Goal: Task Accomplishment & Management: Manage account settings

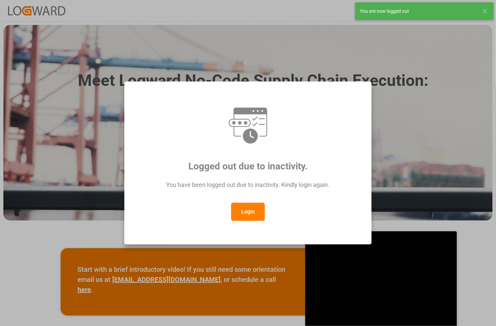
click at [243, 211] on button "Login" at bounding box center [248, 212] width 34 height 18
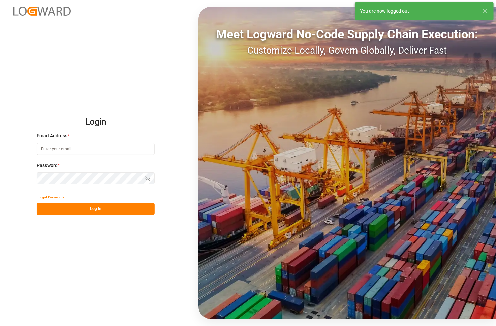
type input "[PERSON_NAME][EMAIL_ADDRESS][PERSON_NAME][DOMAIN_NAME]"
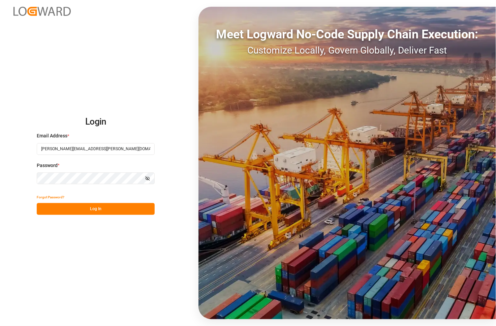
click at [81, 211] on button "Log In" at bounding box center [96, 209] width 118 height 12
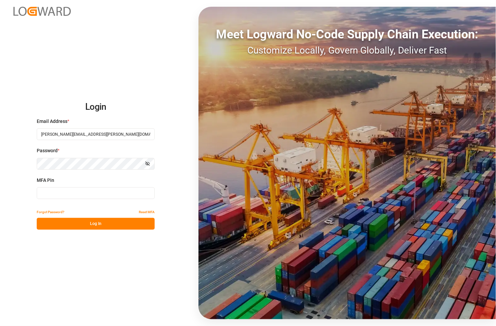
click at [76, 196] on input at bounding box center [96, 193] width 118 height 12
type input "132644"
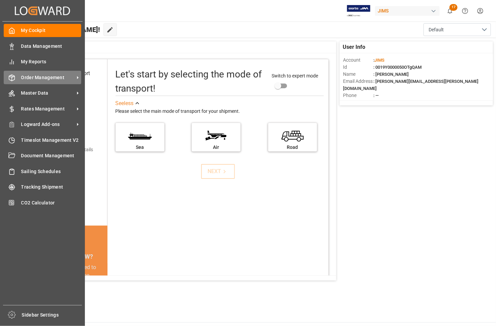
click at [36, 77] on span "Order Management" at bounding box center [47, 77] width 53 height 7
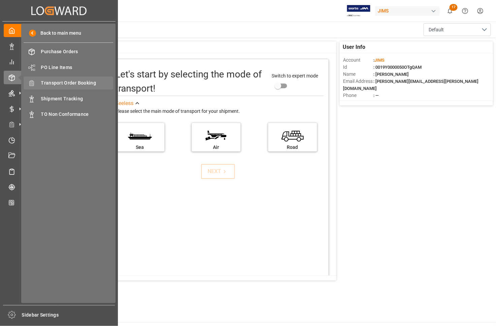
click at [53, 82] on span "Transport Order Booking" at bounding box center [77, 82] width 72 height 7
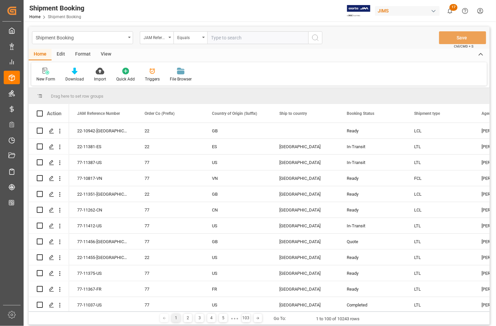
click at [215, 39] on input "text" at bounding box center [257, 37] width 101 height 13
type input "77-11388-US"
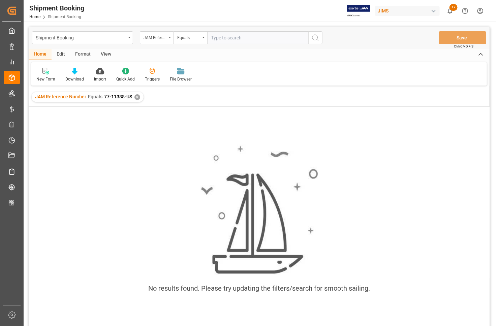
click at [238, 41] on input "text" at bounding box center [257, 37] width 101 height 13
type input "77-11388-DE"
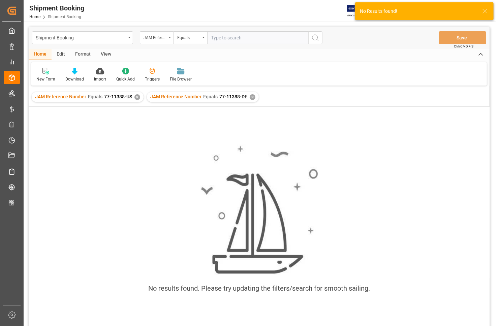
click at [134, 96] on div "✕" at bounding box center [137, 97] width 6 height 6
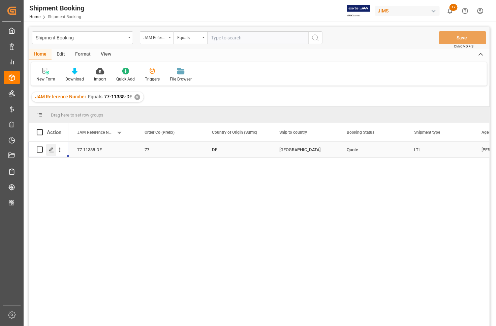
click at [50, 150] on polygon "Press SPACE to select this row." at bounding box center [51, 148] width 3 height 3
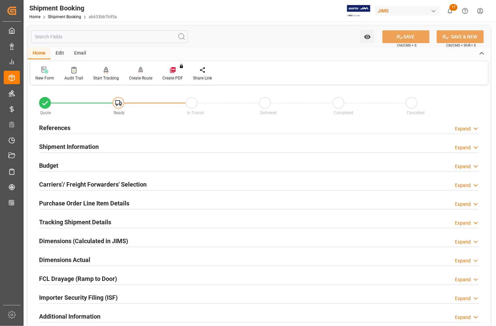
click at [71, 184] on h2 "Carriers'/ Freight Forwarders' Selection" at bounding box center [92, 184] width 107 height 9
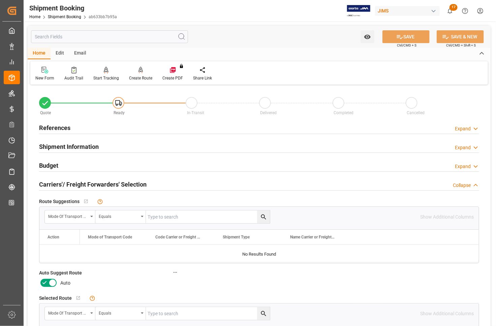
click at [54, 282] on icon at bounding box center [52, 283] width 8 height 8
click at [0, 0] on input "checkbox" at bounding box center [0, 0] width 0 height 0
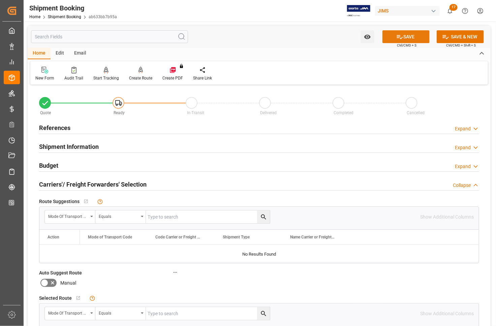
click at [393, 36] on button "SAVE" at bounding box center [405, 36] width 47 height 13
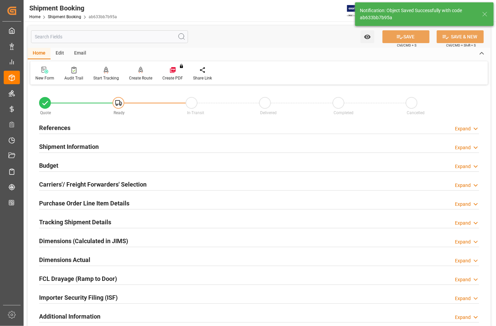
type input "Ready"
click at [64, 126] on h2 "References" at bounding box center [54, 127] width 31 height 9
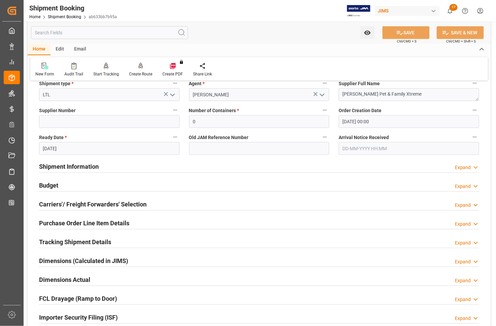
scroll to position [126, 0]
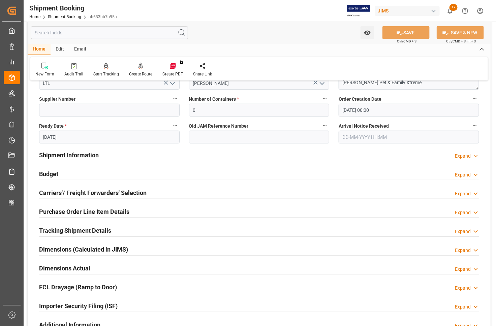
click at [46, 171] on h2 "Budget" at bounding box center [48, 173] width 19 height 9
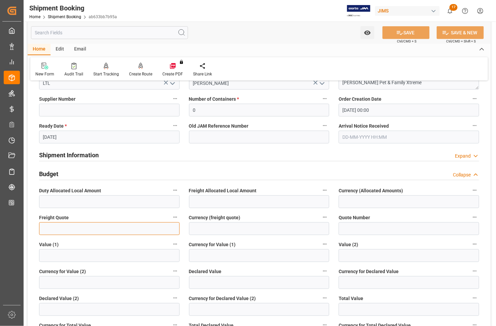
click at [64, 226] on input "text" at bounding box center [109, 228] width 140 height 13
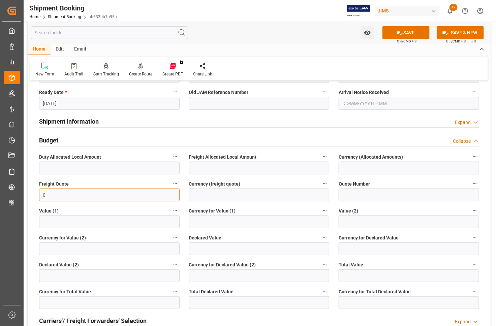
scroll to position [210, 0]
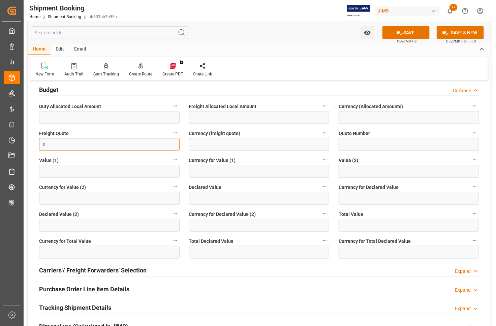
type input "0"
click at [197, 252] on input "text" at bounding box center [259, 252] width 140 height 13
type input "0"
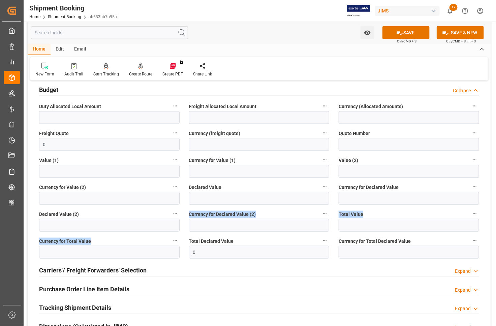
click at [173, 233] on div "Quote Ready In-Transit Delivered Completed Cancelled References Collapse JAM Re…" at bounding box center [259, 166] width 463 height 580
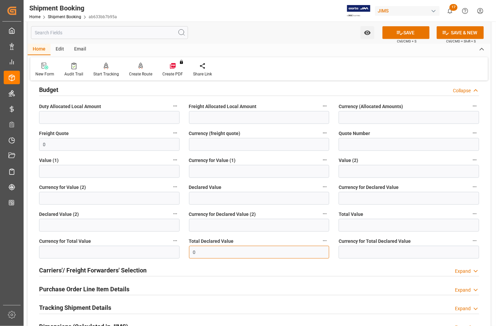
drag, startPoint x: 211, startPoint y: 253, endPoint x: 189, endPoint y: 253, distance: 22.2
click at [189, 253] on input "0" at bounding box center [259, 252] width 140 height 13
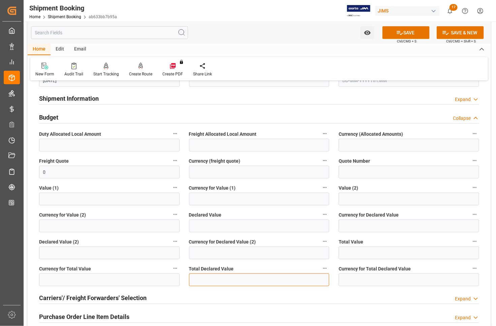
scroll to position [168, 0]
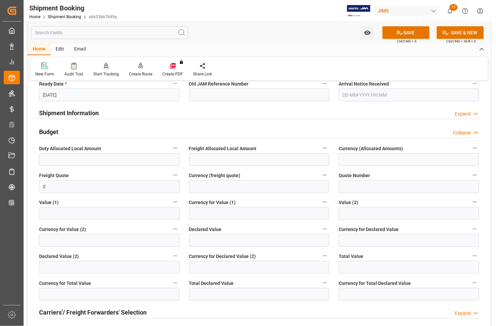
click at [44, 132] on h2 "Budget" at bounding box center [48, 131] width 19 height 9
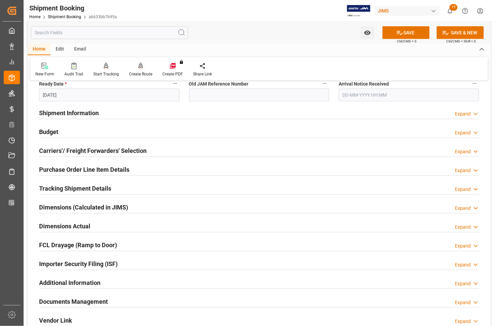
click at [140, 71] on div "Create Route" at bounding box center [140, 74] width 23 height 6
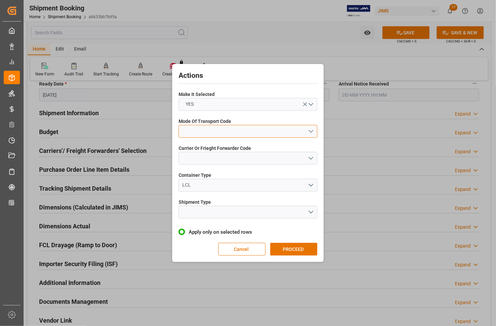
click at [199, 128] on button "open menu" at bounding box center [247, 131] width 139 height 13
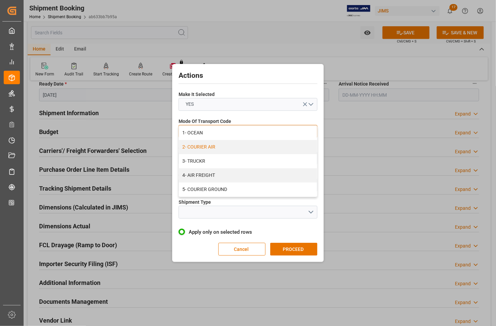
click at [198, 146] on div "2- COURIER AIR" at bounding box center [248, 147] width 138 height 14
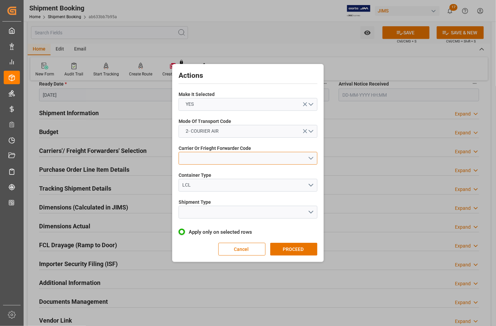
click at [211, 157] on button "open menu" at bounding box center [247, 158] width 139 height 13
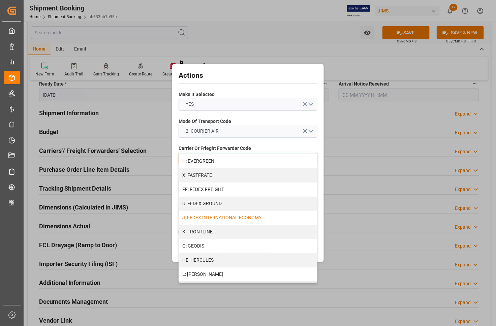
click at [204, 218] on div "J: FEDEX INTERNATIONAL ECONOMY" at bounding box center [248, 218] width 138 height 14
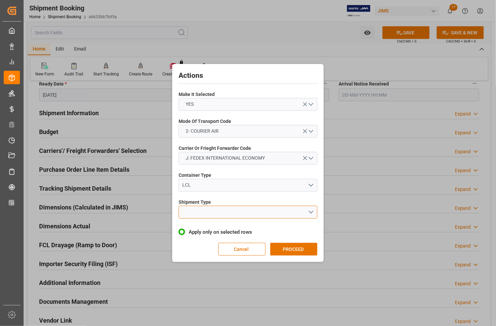
click at [204, 211] on button "open menu" at bounding box center [247, 212] width 139 height 13
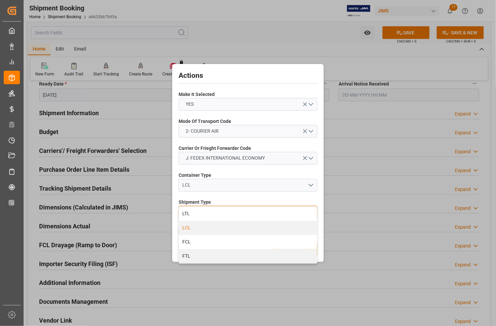
click at [191, 228] on div "LCL" at bounding box center [248, 228] width 138 height 14
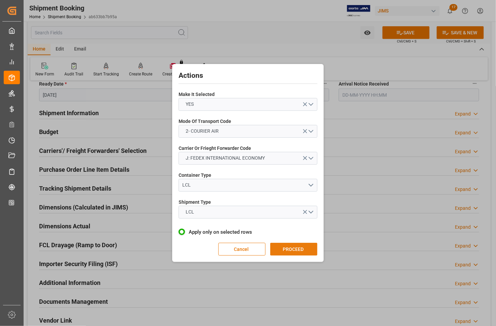
click at [284, 250] on button "PROCEED" at bounding box center [293, 249] width 47 height 13
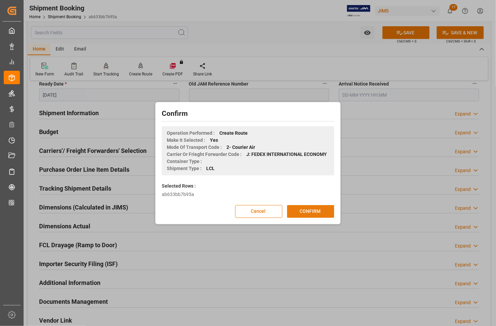
click at [301, 210] on button "CONFIRM" at bounding box center [310, 211] width 47 height 13
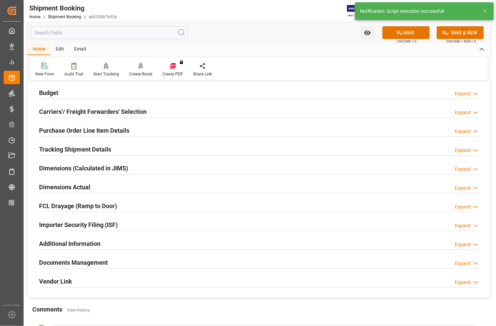
scroll to position [169, 0]
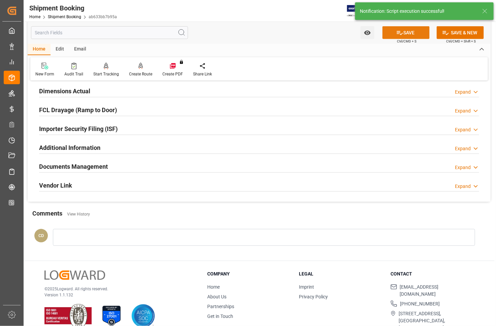
click at [396, 35] on icon at bounding box center [399, 32] width 7 height 7
click at [66, 146] on h2 "Additional Information" at bounding box center [69, 147] width 61 height 9
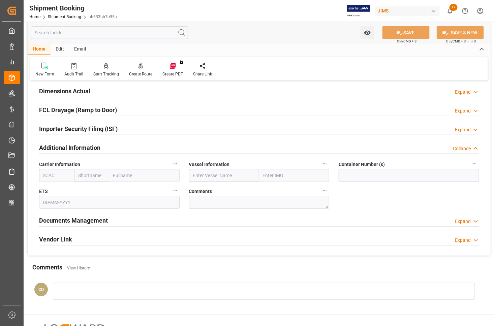
click at [62, 148] on h2 "Additional Information" at bounding box center [69, 147] width 61 height 9
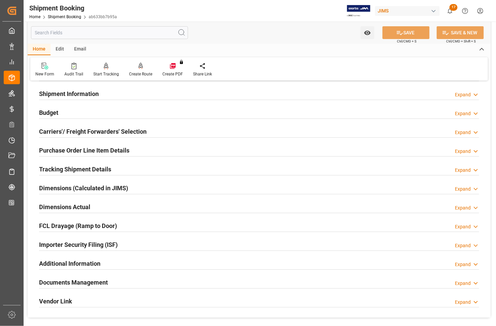
scroll to position [42, 0]
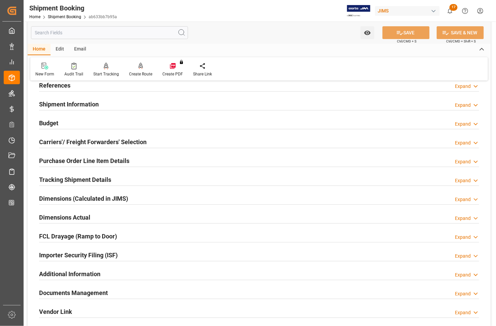
click at [55, 138] on h2 "Carriers'/ Freight Forwarders' Selection" at bounding box center [92, 141] width 107 height 9
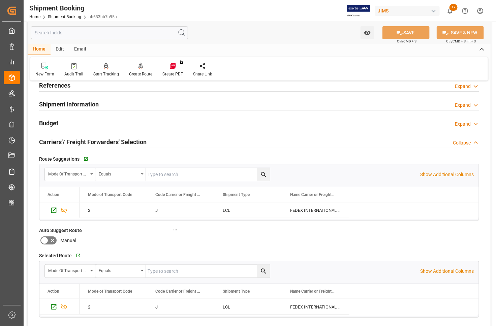
click at [55, 138] on h2 "Carriers'/ Freight Forwarders' Selection" at bounding box center [92, 141] width 107 height 9
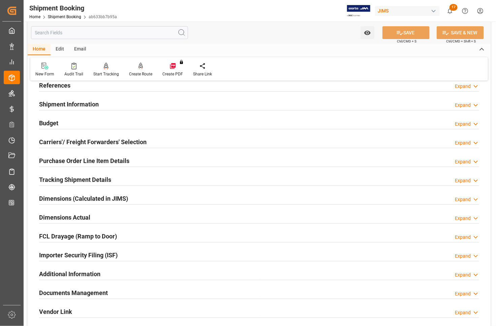
click at [67, 216] on h2 "Dimensions Actual" at bounding box center [64, 217] width 51 height 9
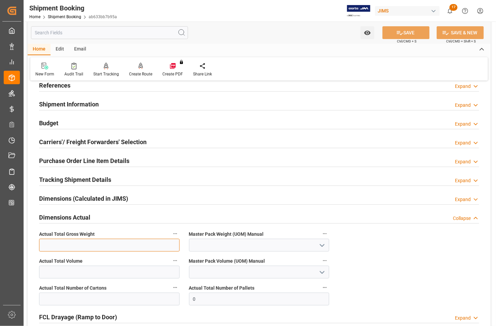
click at [76, 240] on input "text" at bounding box center [109, 245] width 140 height 13
type input "32"
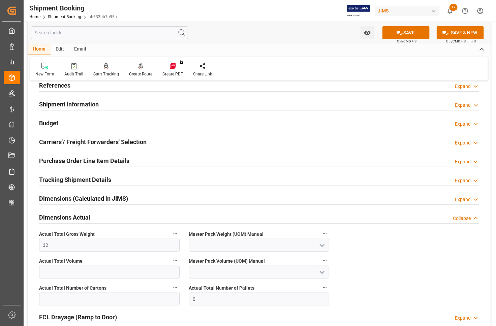
click at [322, 243] on icon "open menu" at bounding box center [322, 245] width 8 height 8
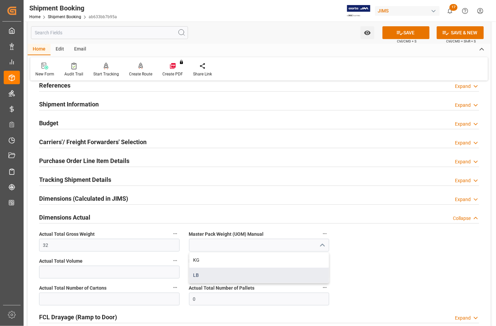
click at [204, 275] on div "LB" at bounding box center [259, 275] width 140 height 15
type input "LB"
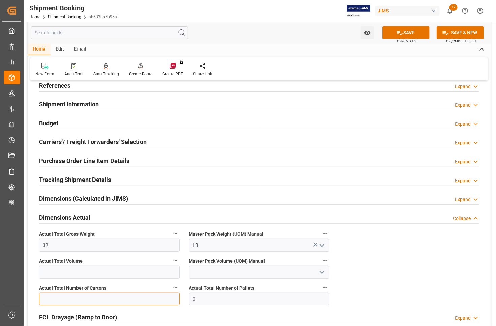
click at [115, 297] on input "text" at bounding box center [109, 299] width 140 height 13
type input "1"
click at [410, 34] on button "SAVE" at bounding box center [405, 32] width 47 height 13
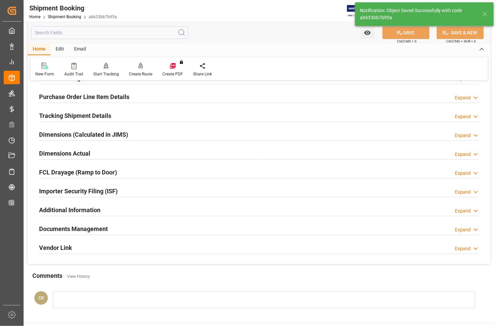
scroll to position [127, 0]
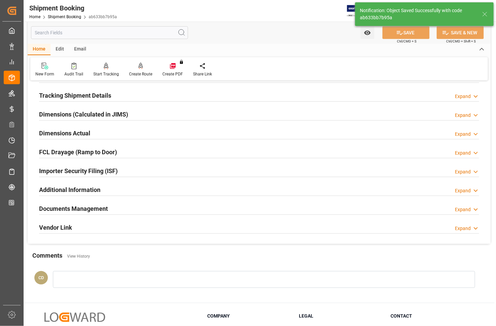
click at [76, 206] on h2 "Documents Management" at bounding box center [73, 208] width 69 height 9
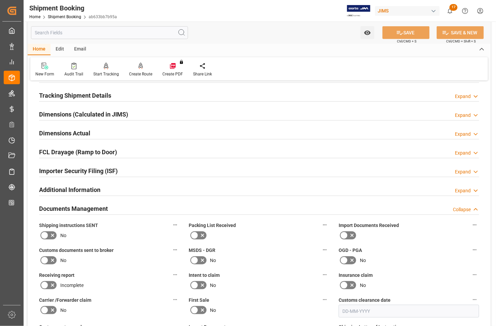
click at [347, 234] on icon at bounding box center [344, 235] width 8 height 8
click at [0, 0] on input "checkbox" at bounding box center [0, 0] width 0 height 0
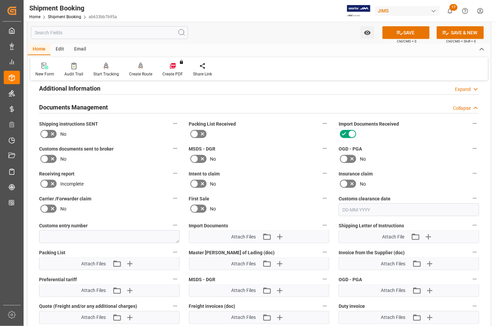
scroll to position [253, 0]
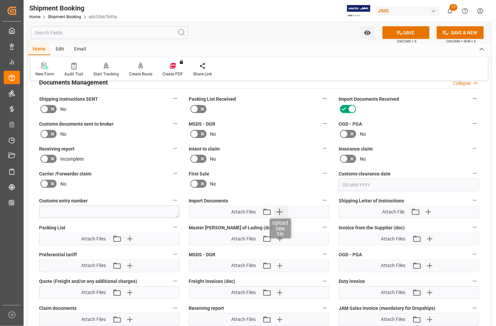
click at [279, 212] on icon "button" at bounding box center [279, 212] width 6 height 6
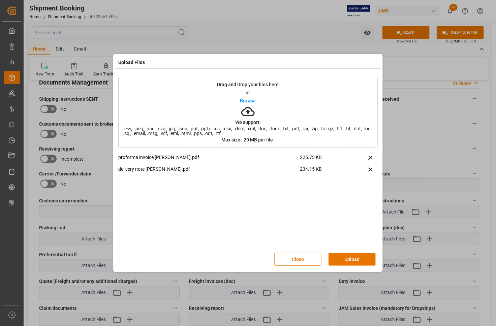
click at [336, 259] on button "Upload" at bounding box center [351, 259] width 47 height 13
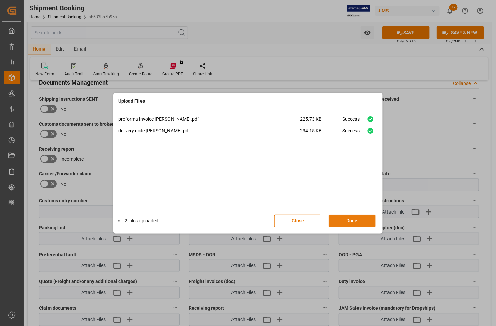
click at [347, 220] on button "Done" at bounding box center [351, 221] width 47 height 13
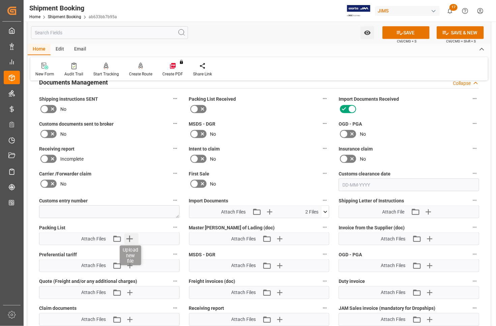
click at [129, 238] on icon "button" at bounding box center [130, 239] width 6 height 6
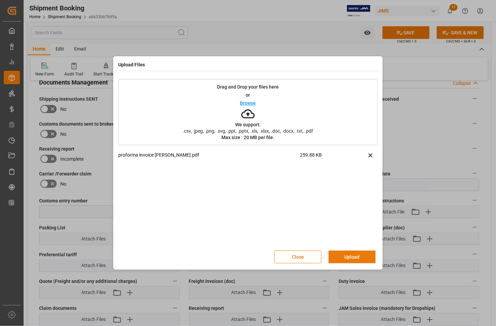
click at [356, 256] on button "Upload" at bounding box center [351, 257] width 47 height 13
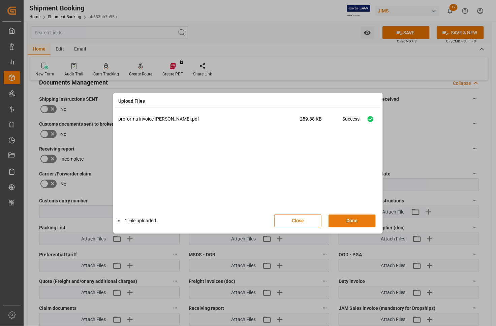
click at [345, 219] on button "Done" at bounding box center [351, 221] width 47 height 13
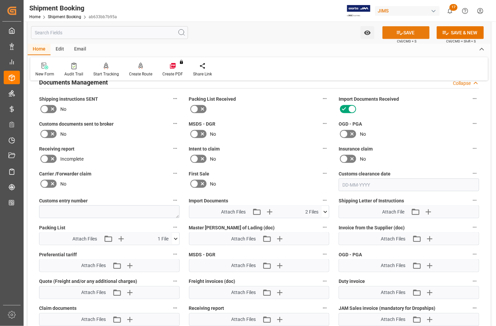
click at [406, 29] on button "SAVE" at bounding box center [405, 32] width 47 height 13
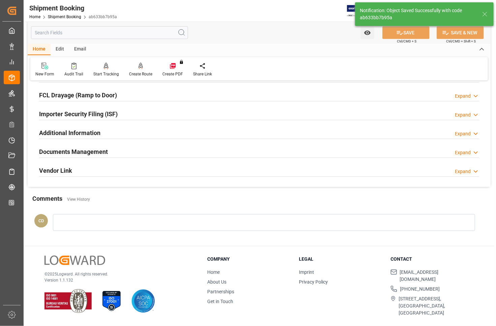
scroll to position [180, 0]
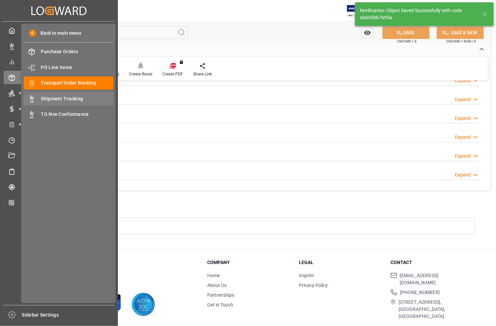
click at [46, 97] on span "Shipment Tracking" at bounding box center [77, 98] width 72 height 7
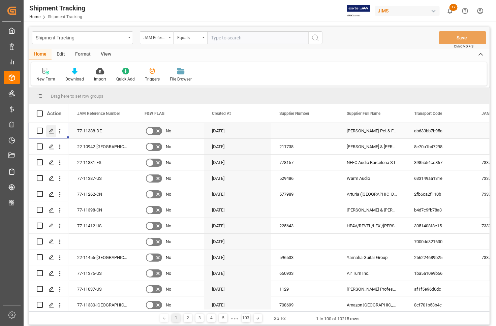
click at [51, 131] on icon "Press SPACE to select this row." at bounding box center [51, 130] width 5 height 5
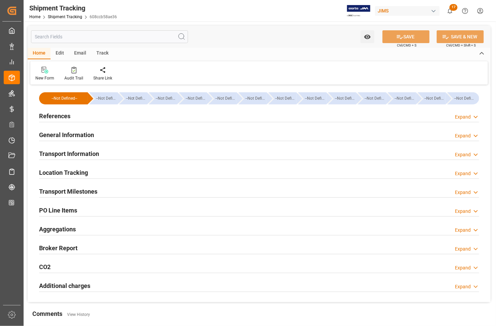
type input "[DATE] 00:00"
click at [46, 116] on h2 "References" at bounding box center [54, 115] width 31 height 9
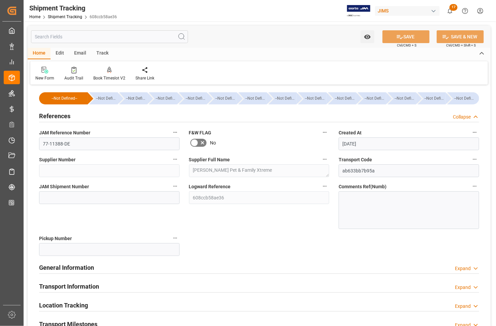
click at [48, 113] on h2 "References" at bounding box center [54, 115] width 31 height 9
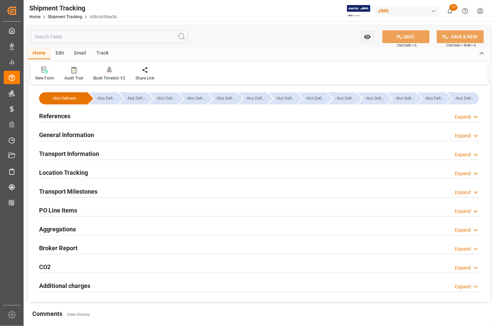
click at [56, 135] on h2 "General Information" at bounding box center [66, 134] width 55 height 9
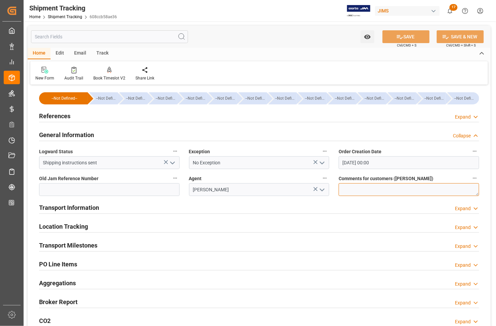
click at [342, 188] on textarea at bounding box center [408, 189] width 140 height 13
type textarea "non-inventory for div ON"
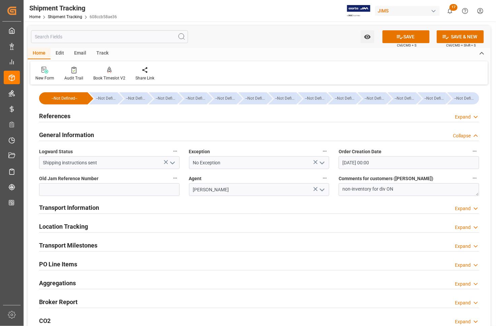
click at [58, 243] on h2 "Transport Milestones" at bounding box center [68, 245] width 58 height 9
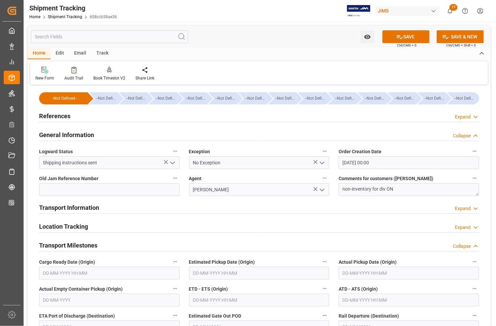
click at [99, 274] on input "text" at bounding box center [109, 273] width 140 height 13
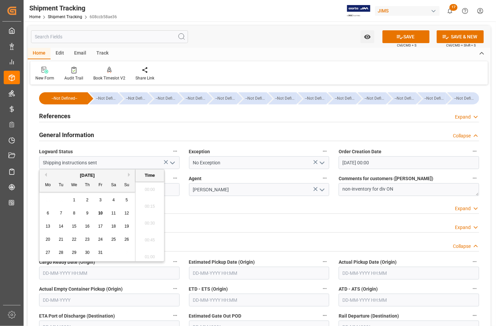
scroll to position [861, 0]
click at [43, 233] on div "13 14 15 16 17 18 19" at bounding box center [87, 226] width 92 height 13
click at [100, 214] on span "10" at bounding box center [100, 213] width 4 height 5
type input "[DATE] 00:00"
click at [236, 270] on input "text" at bounding box center [259, 273] width 140 height 13
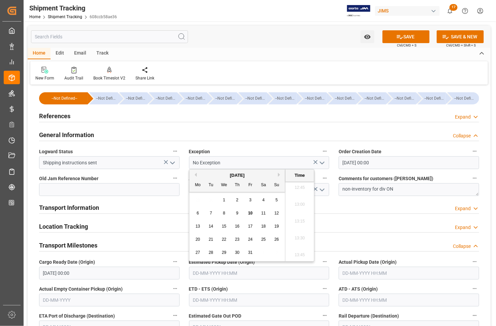
click at [252, 213] on span "10" at bounding box center [250, 213] width 4 height 5
type input "[DATE] 00:00"
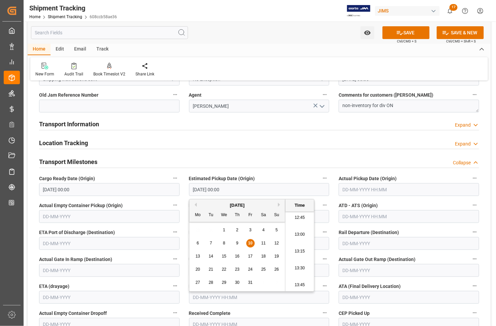
scroll to position [84, 0]
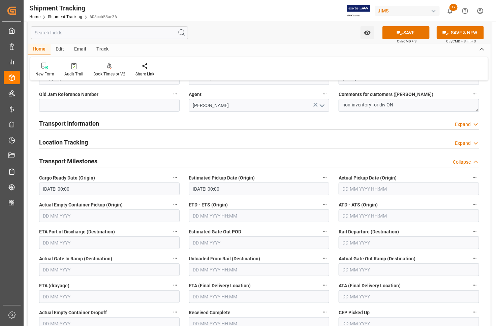
click at [161, 287] on label "ETA (drayage)" at bounding box center [109, 285] width 140 height 9
click at [171, 287] on button "ETA (drayage)" at bounding box center [175, 285] width 9 height 9
click at [144, 285] on div at bounding box center [248, 163] width 496 height 326
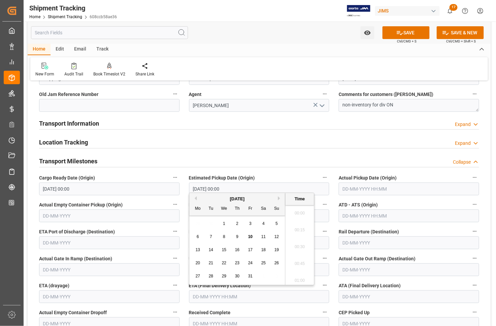
click at [255, 294] on input "text" at bounding box center [259, 296] width 140 height 13
click at [211, 249] on span "14" at bounding box center [210, 250] width 4 height 5
type input "[DATE] 00:00"
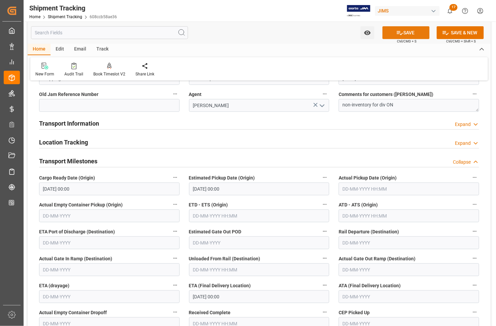
click at [394, 31] on button "SAVE" at bounding box center [405, 32] width 47 height 13
